Goal: Task Accomplishment & Management: Complete application form

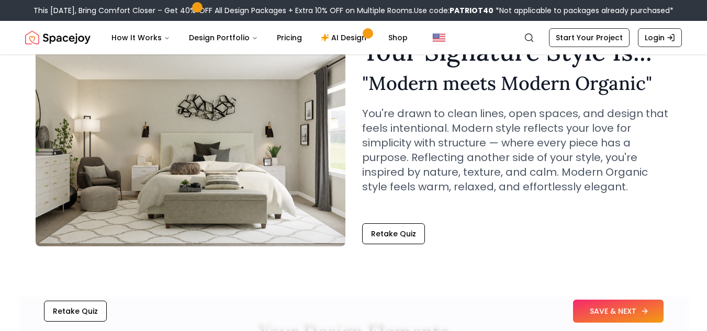
click at [602, 314] on button "SAVE & NEXT" at bounding box center [618, 311] width 91 height 23
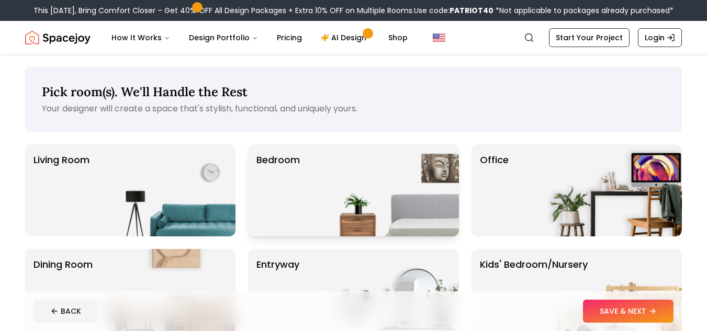
click at [334, 191] on img at bounding box center [392, 190] width 134 height 92
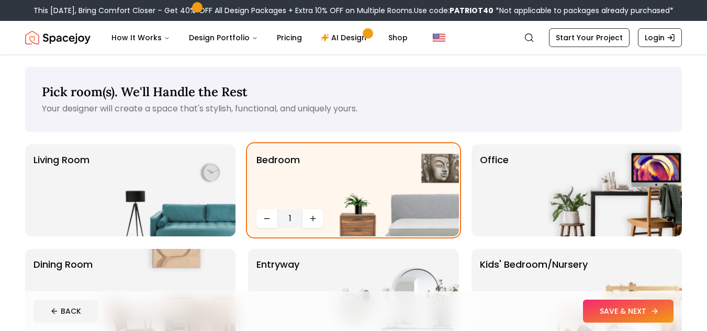
click at [600, 317] on button "SAVE & NEXT" at bounding box center [628, 311] width 91 height 23
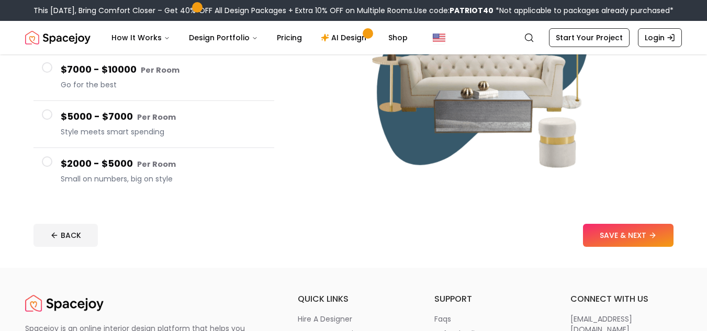
scroll to position [208, 0]
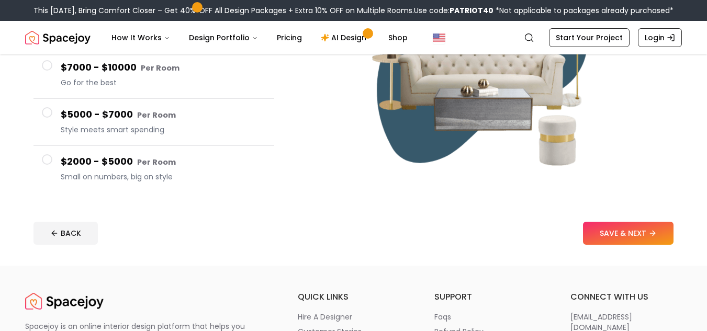
click at [123, 174] on span "Small on numbers, big on style" at bounding box center [163, 177] width 205 height 10
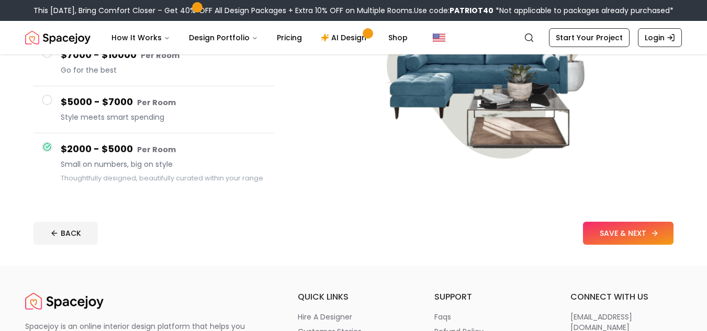
click at [600, 236] on button "SAVE & NEXT" at bounding box center [628, 233] width 91 height 23
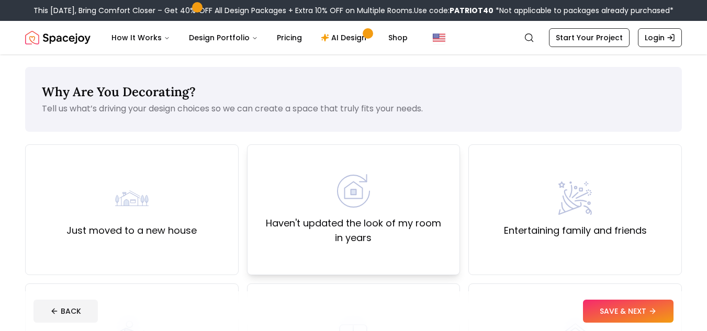
click at [357, 197] on img at bounding box center [353, 190] width 33 height 33
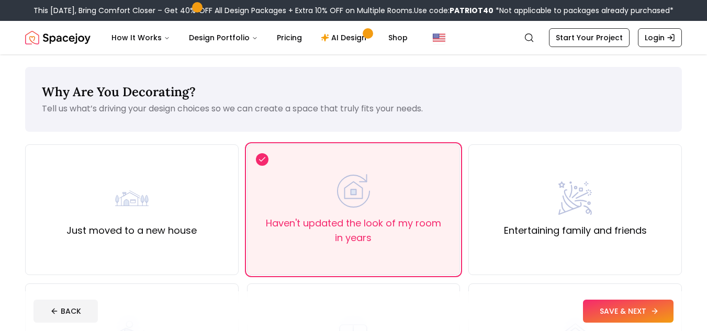
click at [618, 310] on button "SAVE & NEXT" at bounding box center [628, 311] width 91 height 23
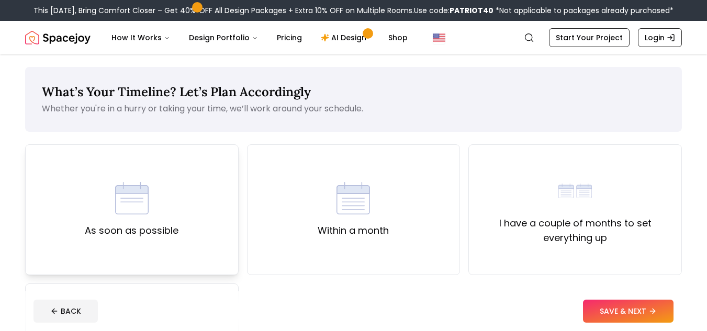
click at [215, 229] on div "As soon as possible" at bounding box center [132, 209] width 214 height 131
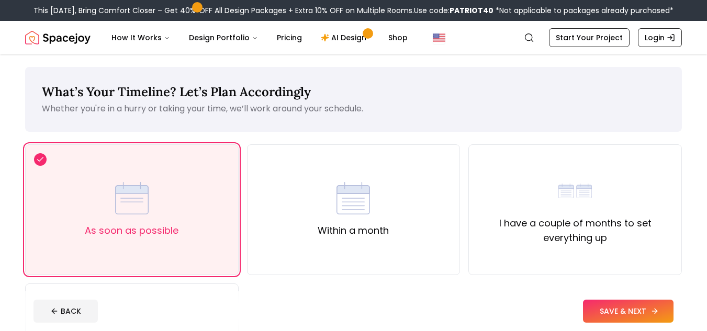
click at [624, 317] on button "SAVE & NEXT" at bounding box center [628, 311] width 91 height 23
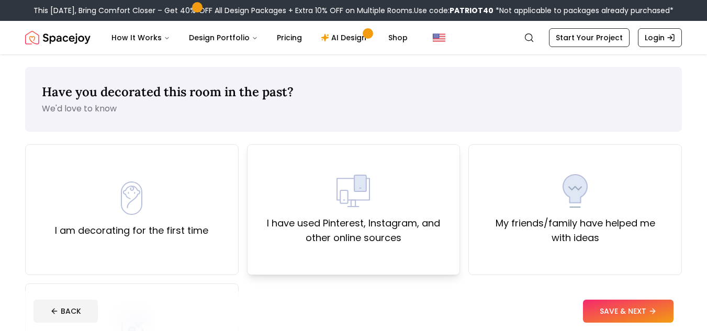
click at [373, 226] on label "I have used Pinterest, Instagram, and other online sources" at bounding box center [354, 230] width 196 height 29
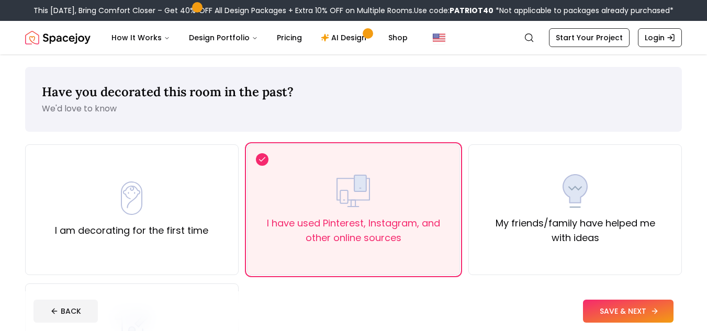
click at [625, 307] on button "SAVE & NEXT" at bounding box center [628, 311] width 91 height 23
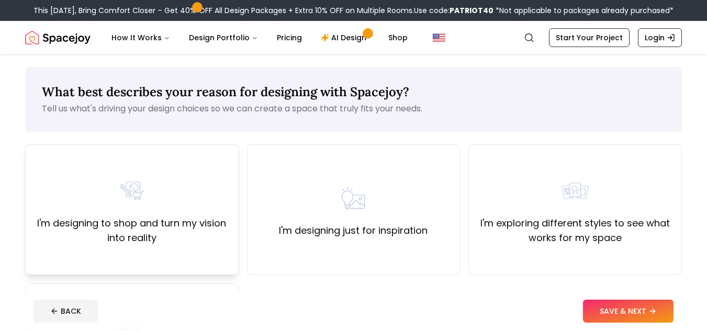
click at [184, 215] on div "I'm designing to shop and turn my vision into reality" at bounding box center [132, 209] width 196 height 71
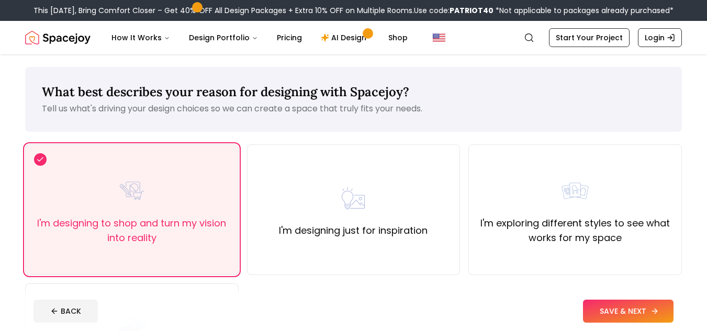
click at [655, 302] on button "SAVE & NEXT" at bounding box center [628, 311] width 91 height 23
